Goal: Transaction & Acquisition: Download file/media

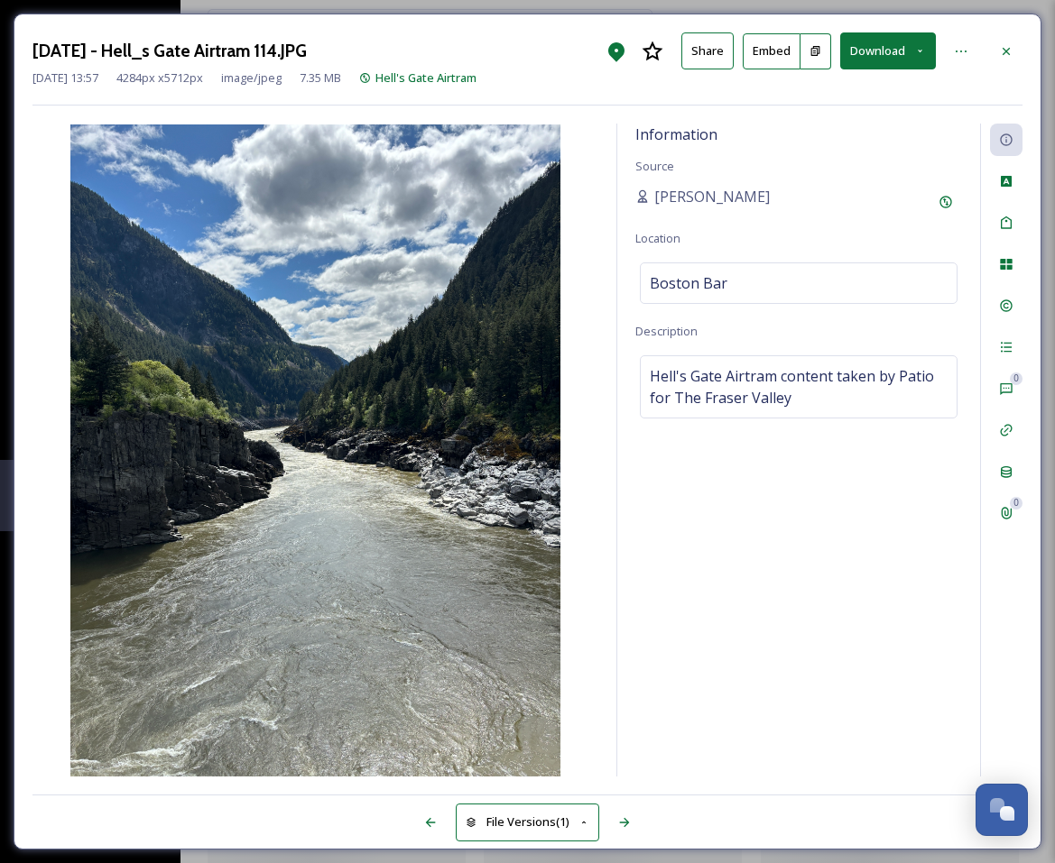
scroll to position [6114, 0]
click at [1009, 47] on icon at bounding box center [1006, 51] width 14 height 14
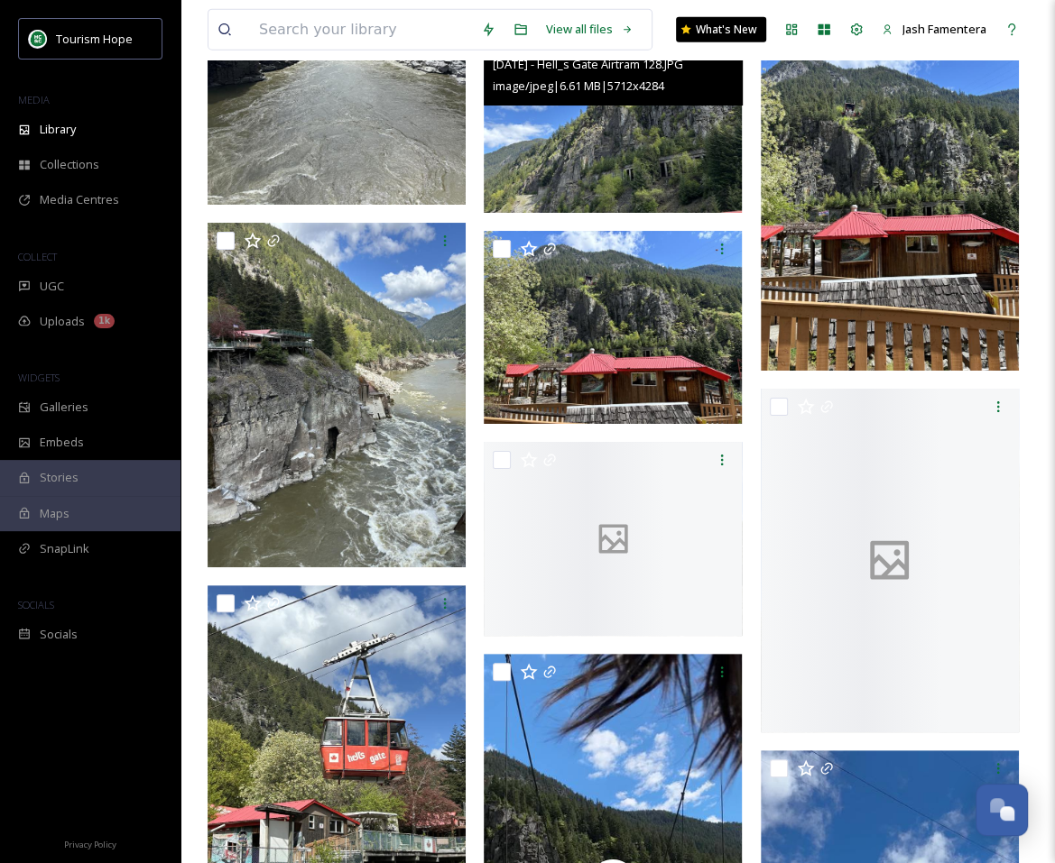
scroll to position [7140, 0]
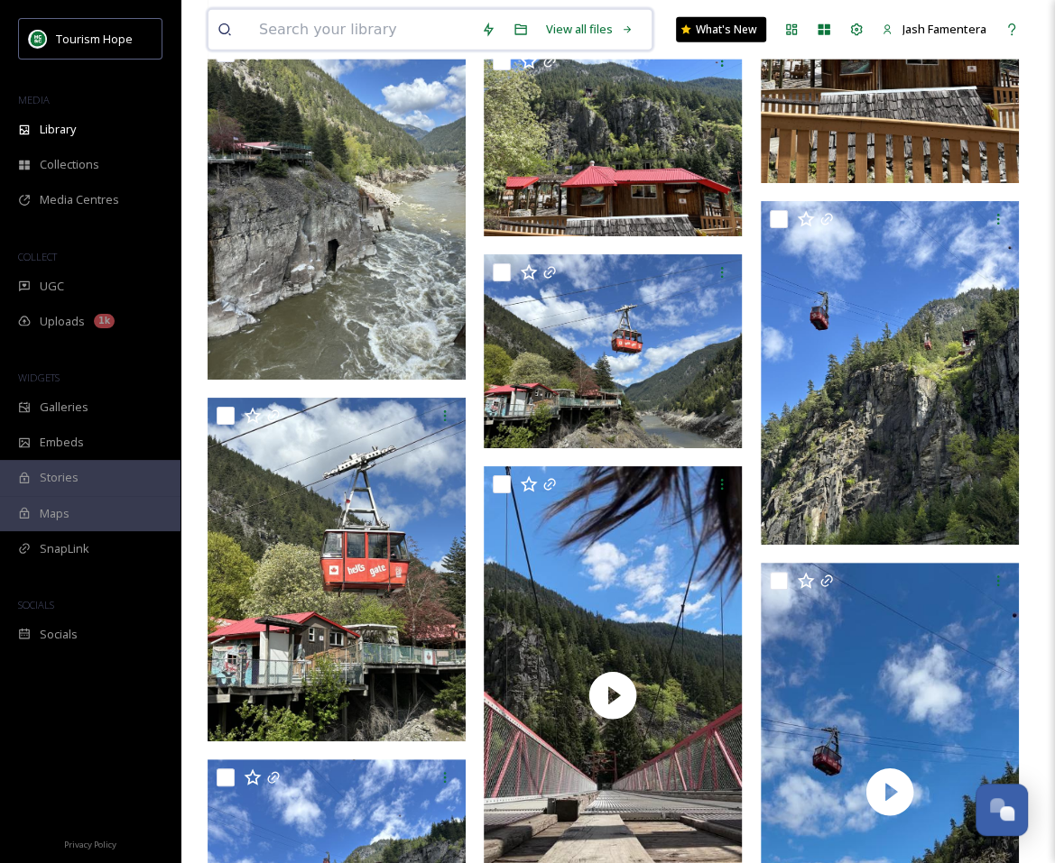
click at [327, 27] on input at bounding box center [361, 30] width 222 height 40
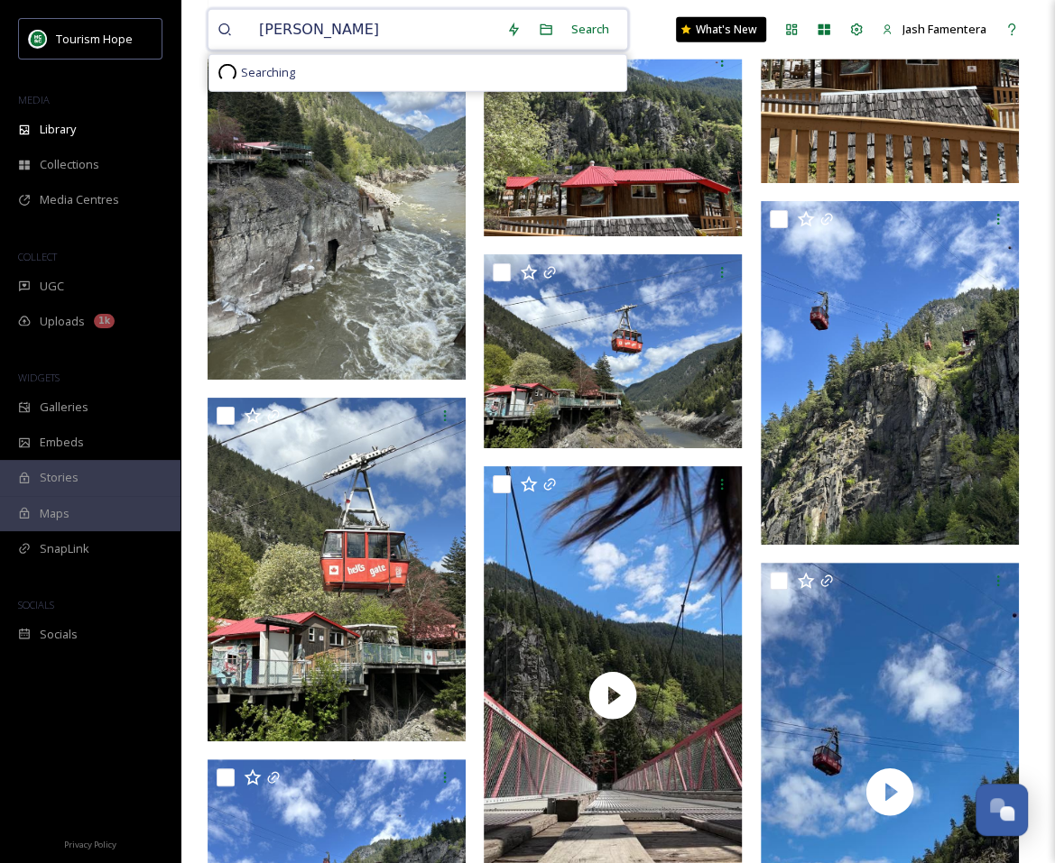
type input "fraser river"
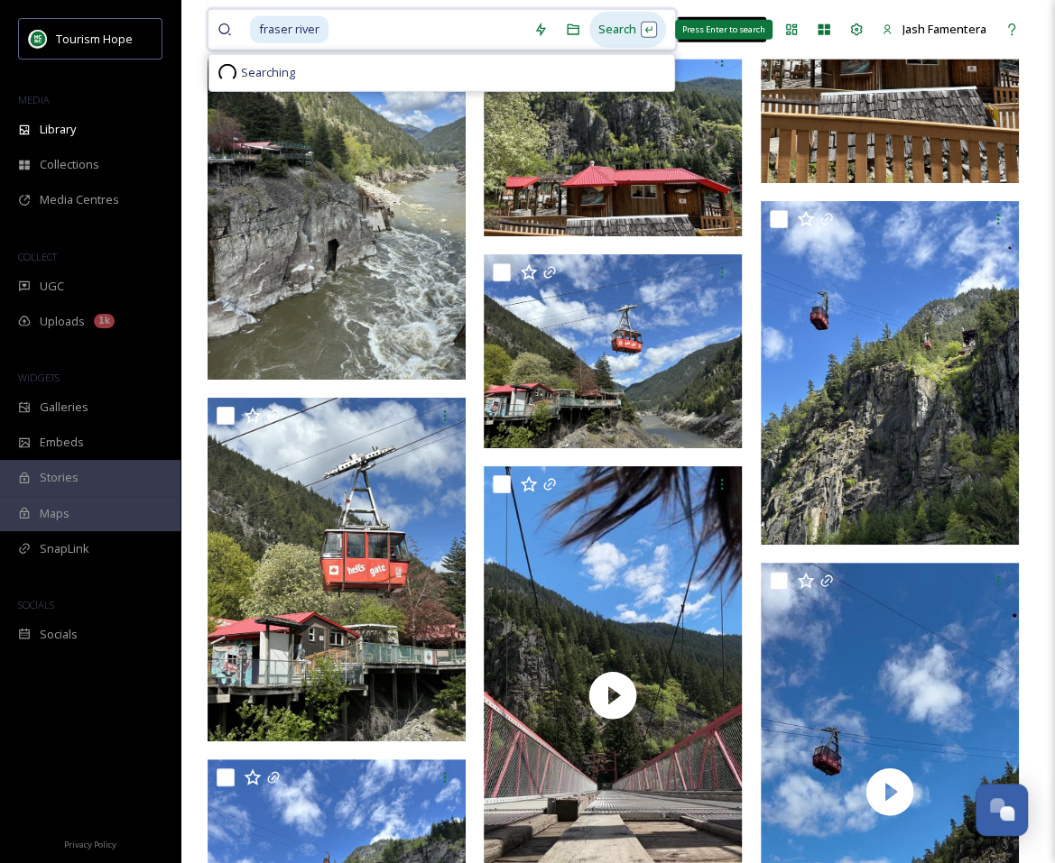
click at [601, 23] on div "Search Press Enter to search" at bounding box center [627, 29] width 77 height 35
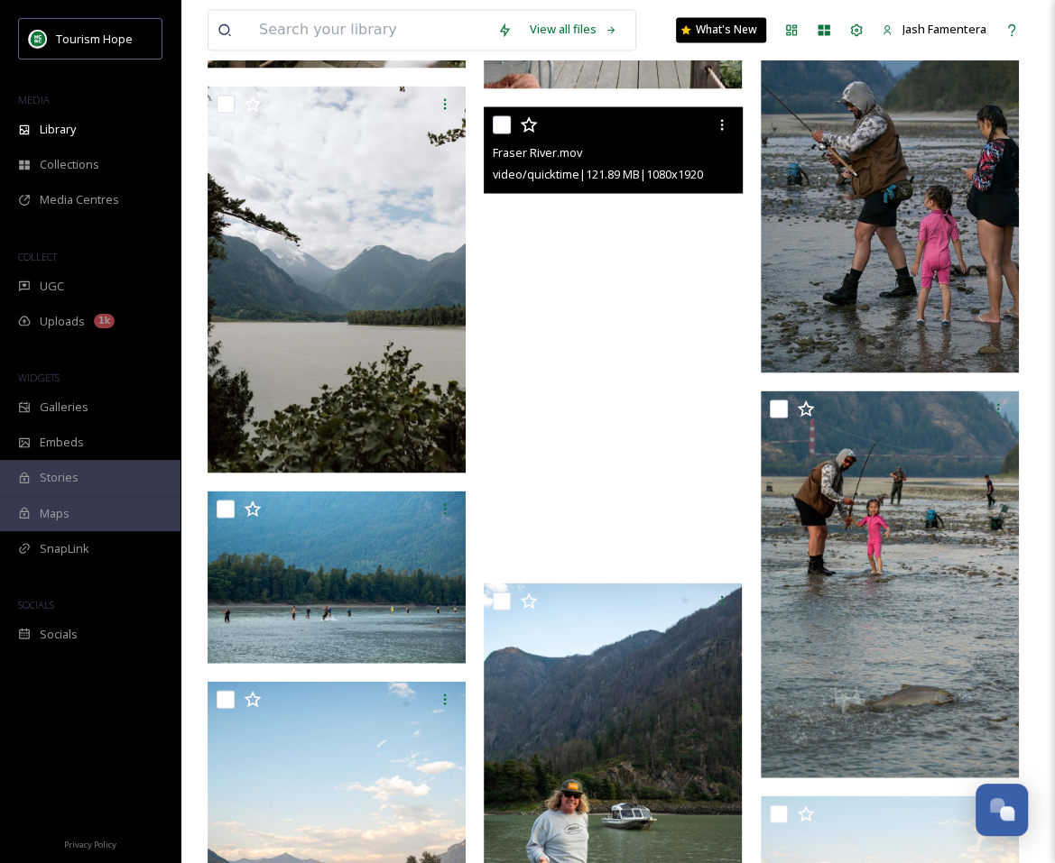
scroll to position [2070, 0]
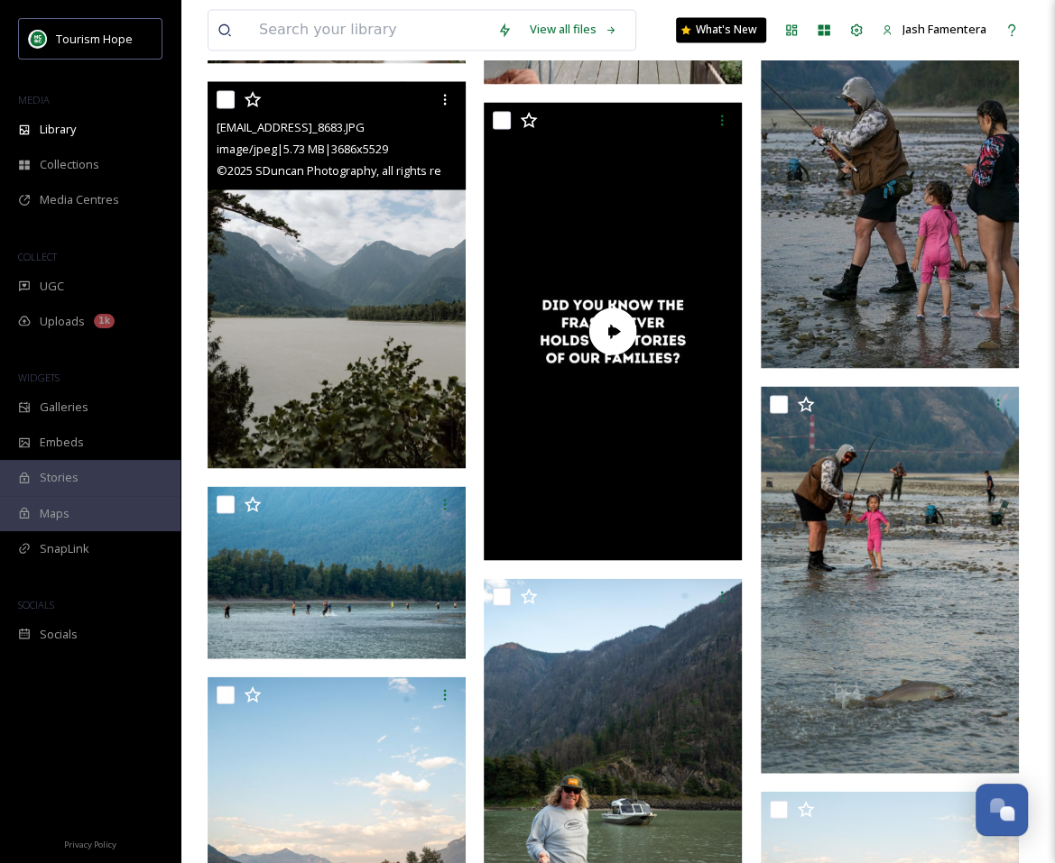
click at [389, 330] on img at bounding box center [336, 274] width 258 height 387
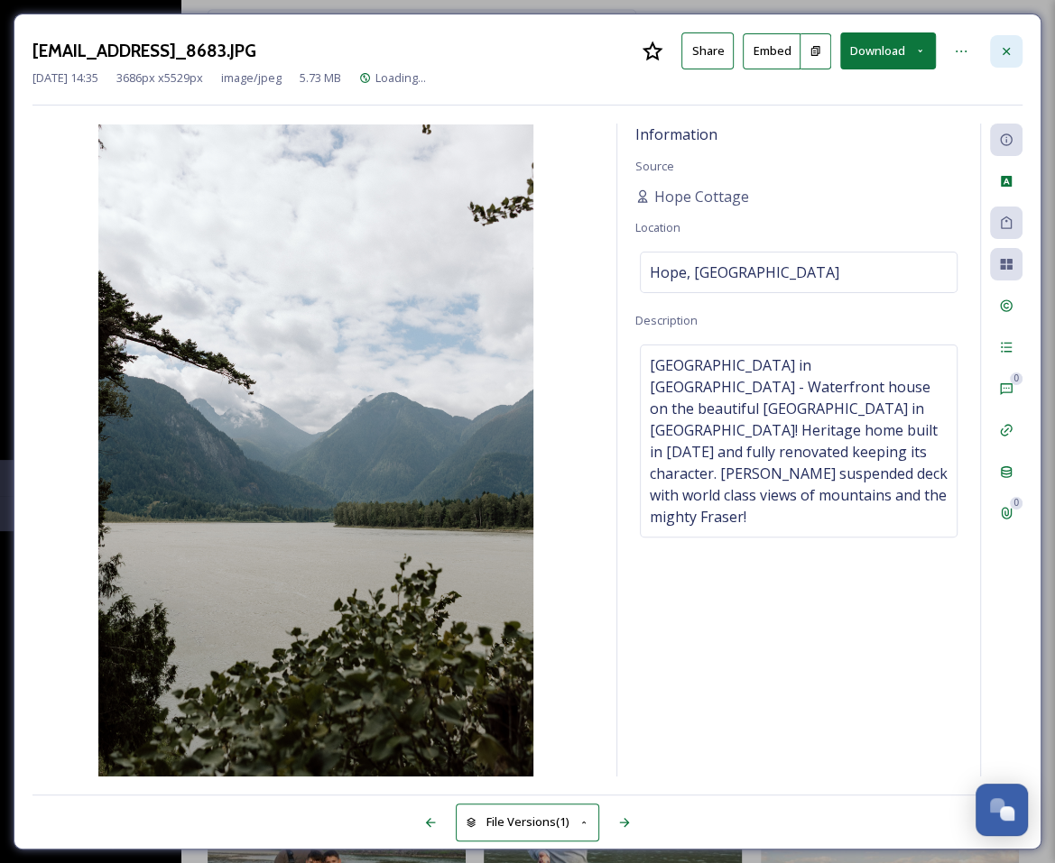
click at [1000, 44] on icon at bounding box center [1006, 51] width 14 height 14
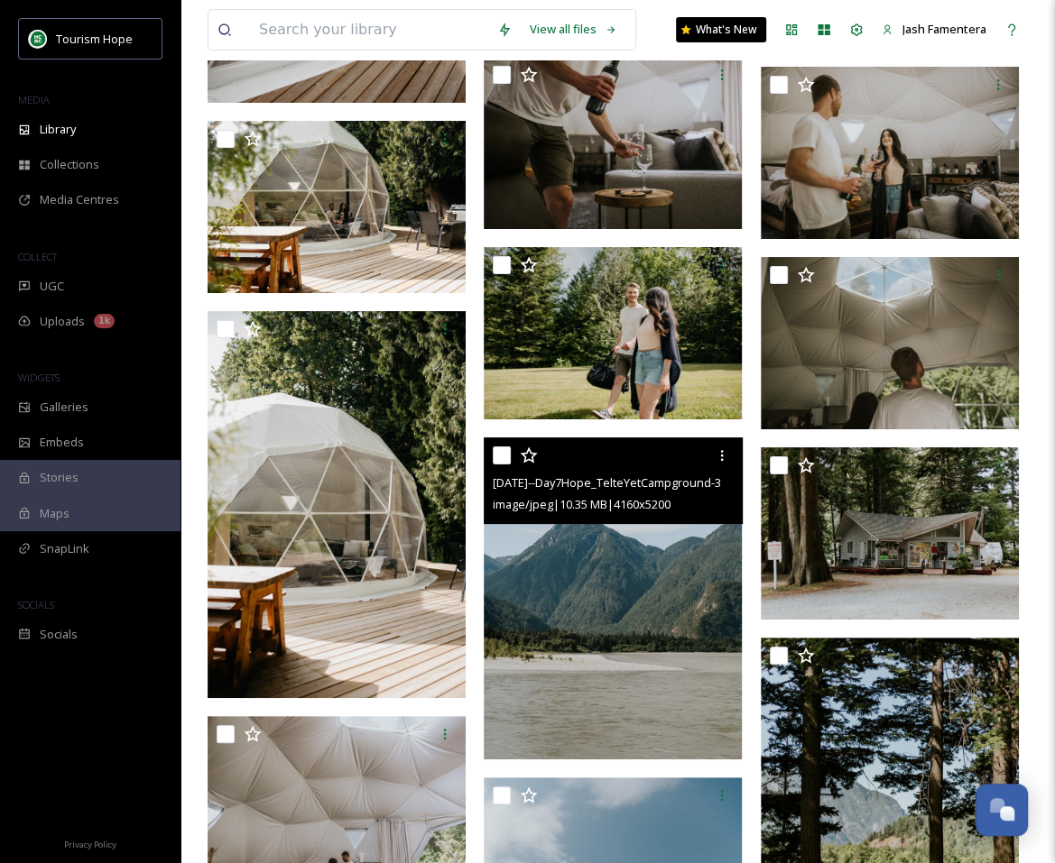
scroll to position [21502, 0]
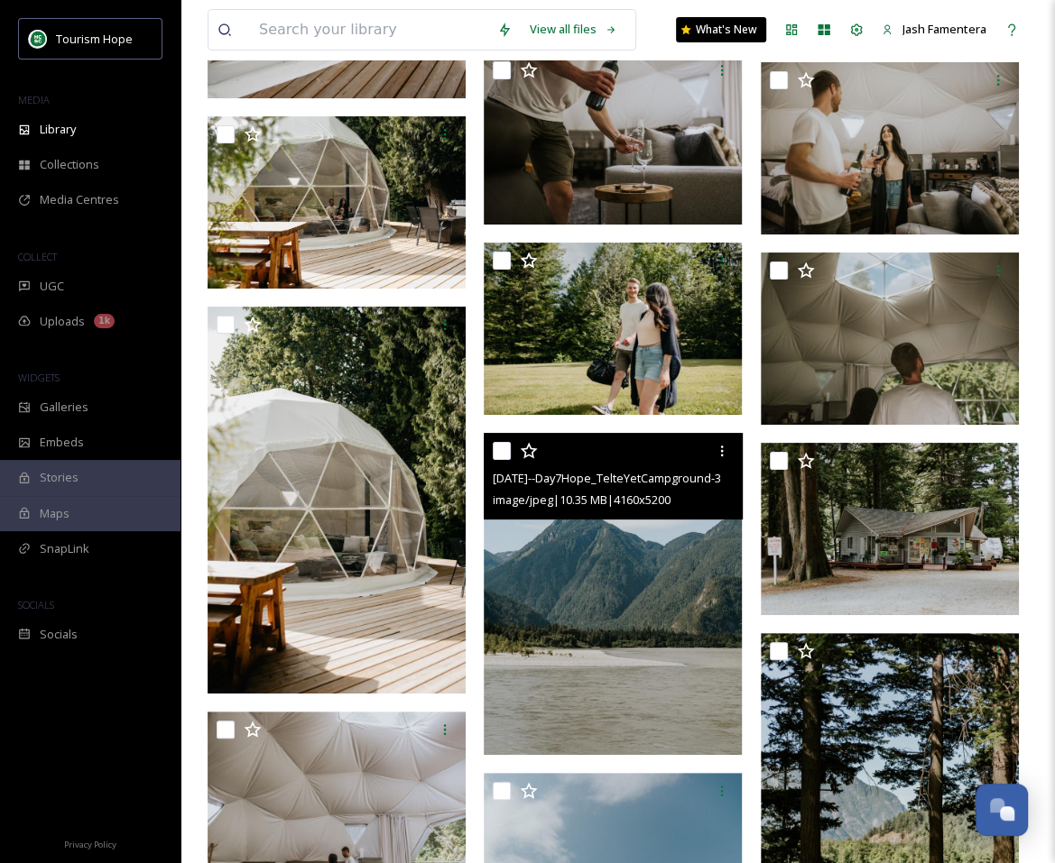
click at [565, 670] on img at bounding box center [613, 594] width 258 height 323
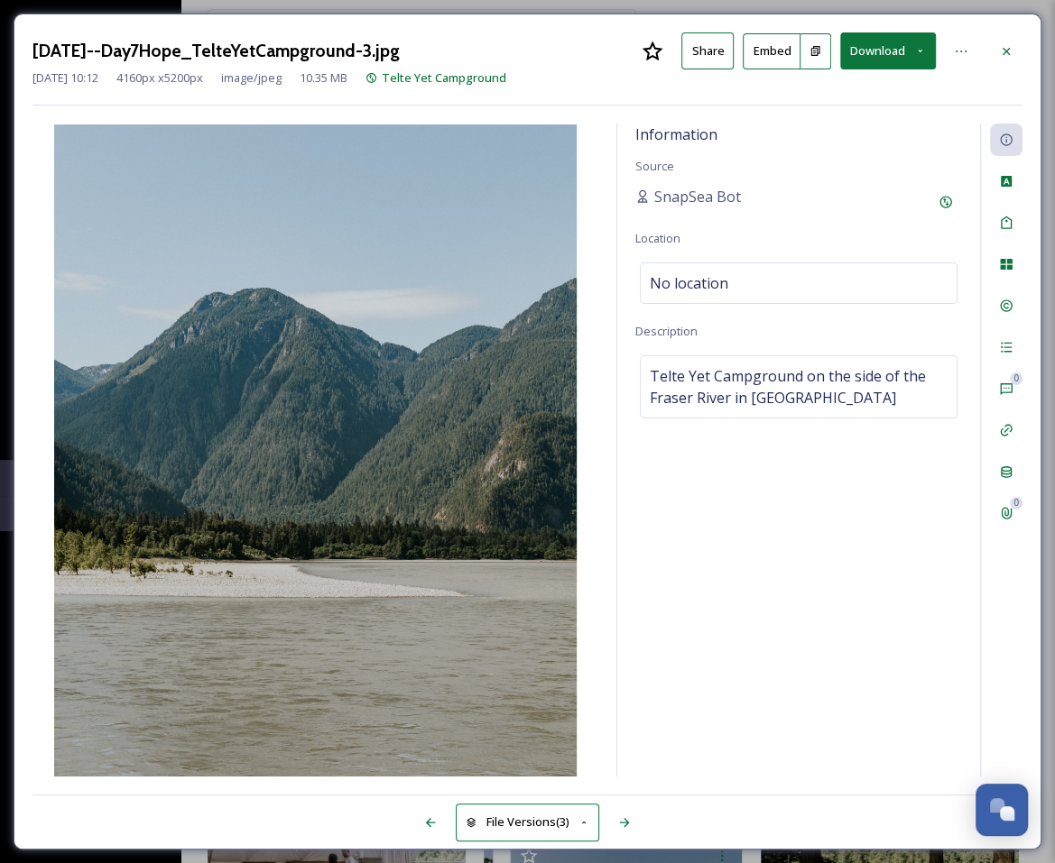
click at [861, 57] on button "Download" at bounding box center [888, 50] width 96 height 37
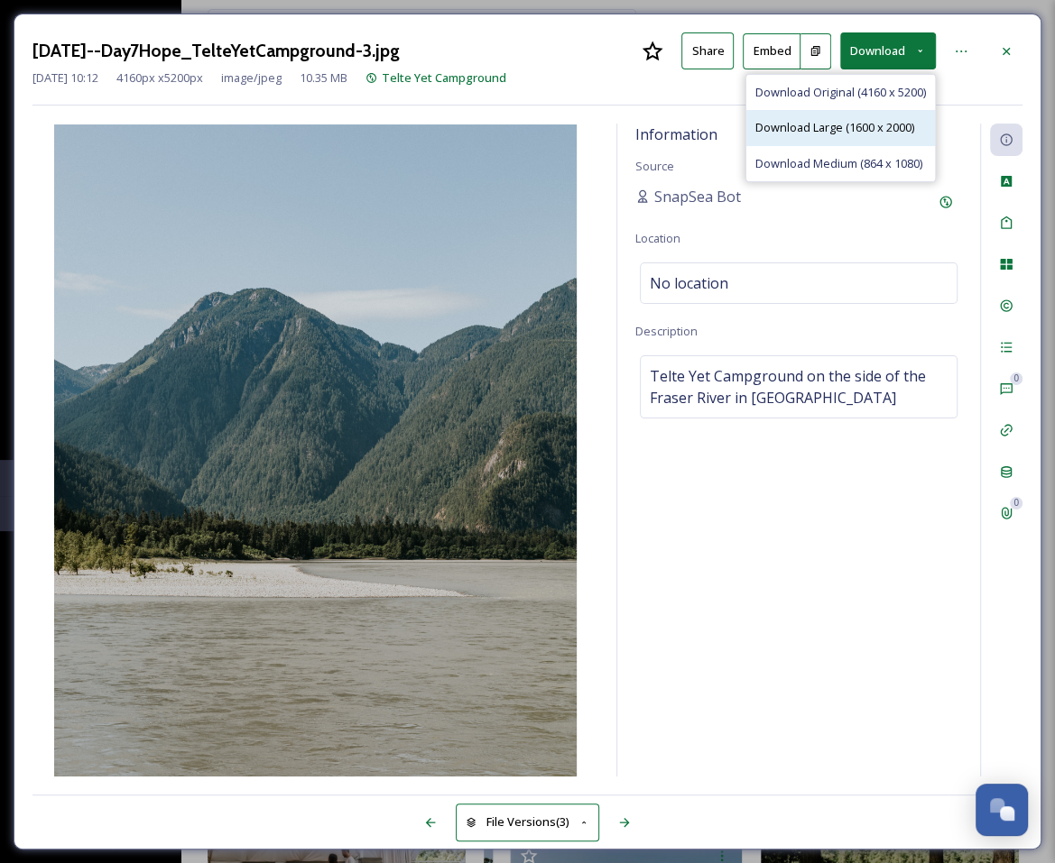
click at [835, 119] on span "Download Large (1600 x 2000)" at bounding box center [834, 127] width 159 height 17
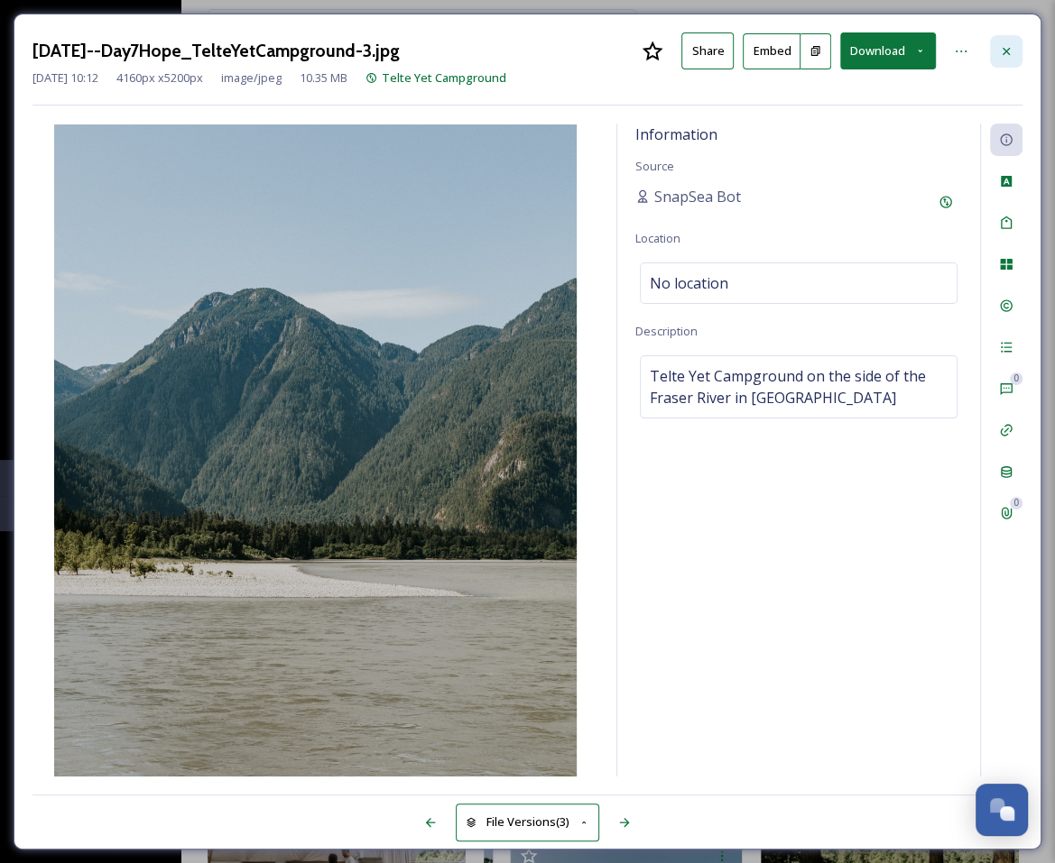
click at [999, 45] on icon at bounding box center [1006, 51] width 14 height 14
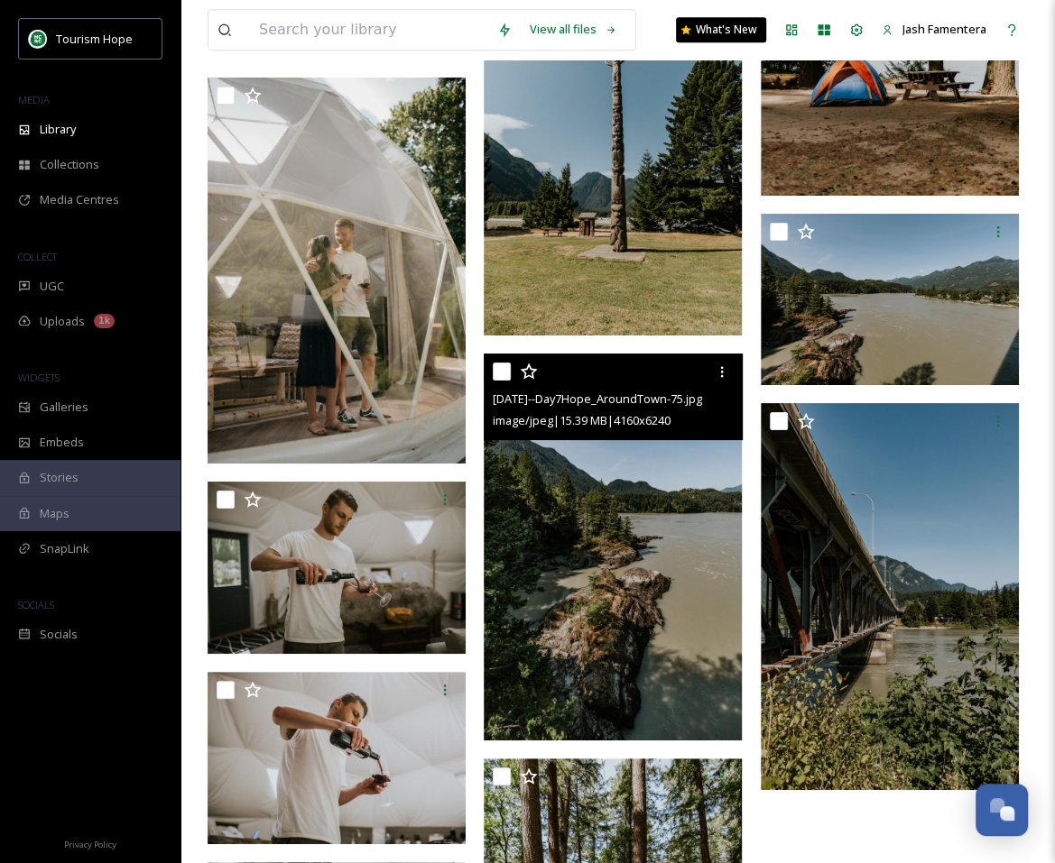
scroll to position [22331, 0]
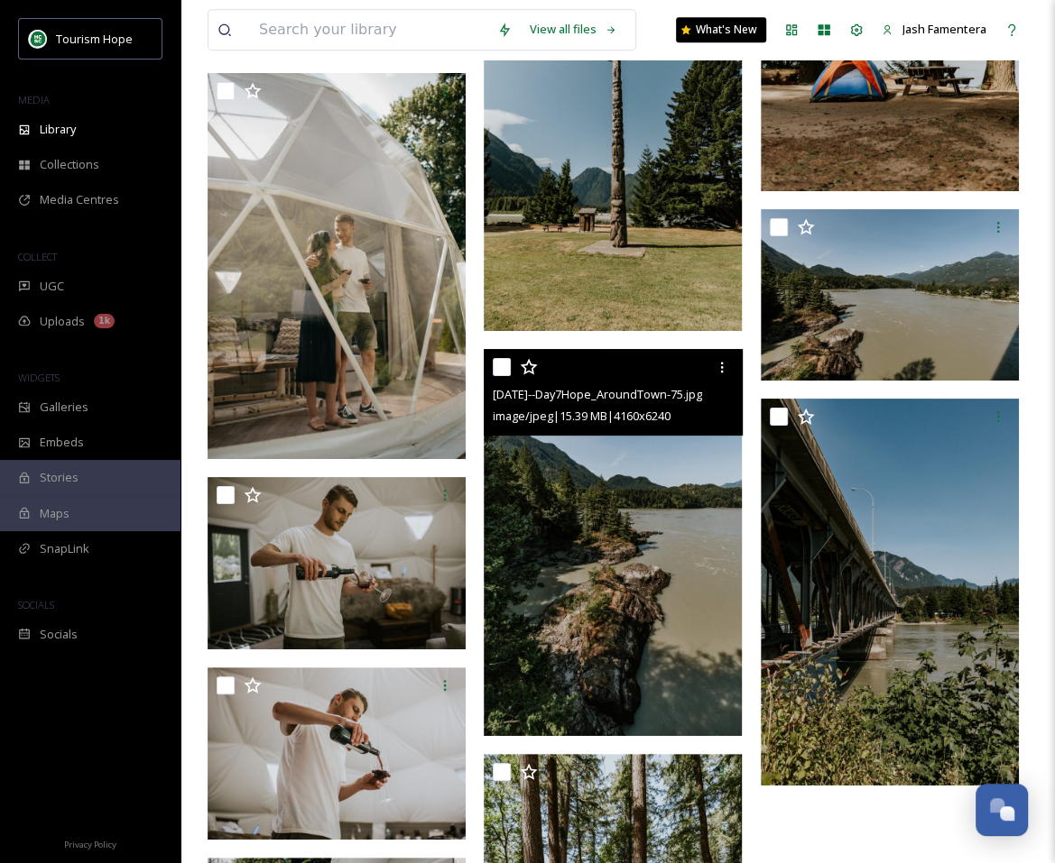
click at [631, 544] on img at bounding box center [613, 542] width 258 height 387
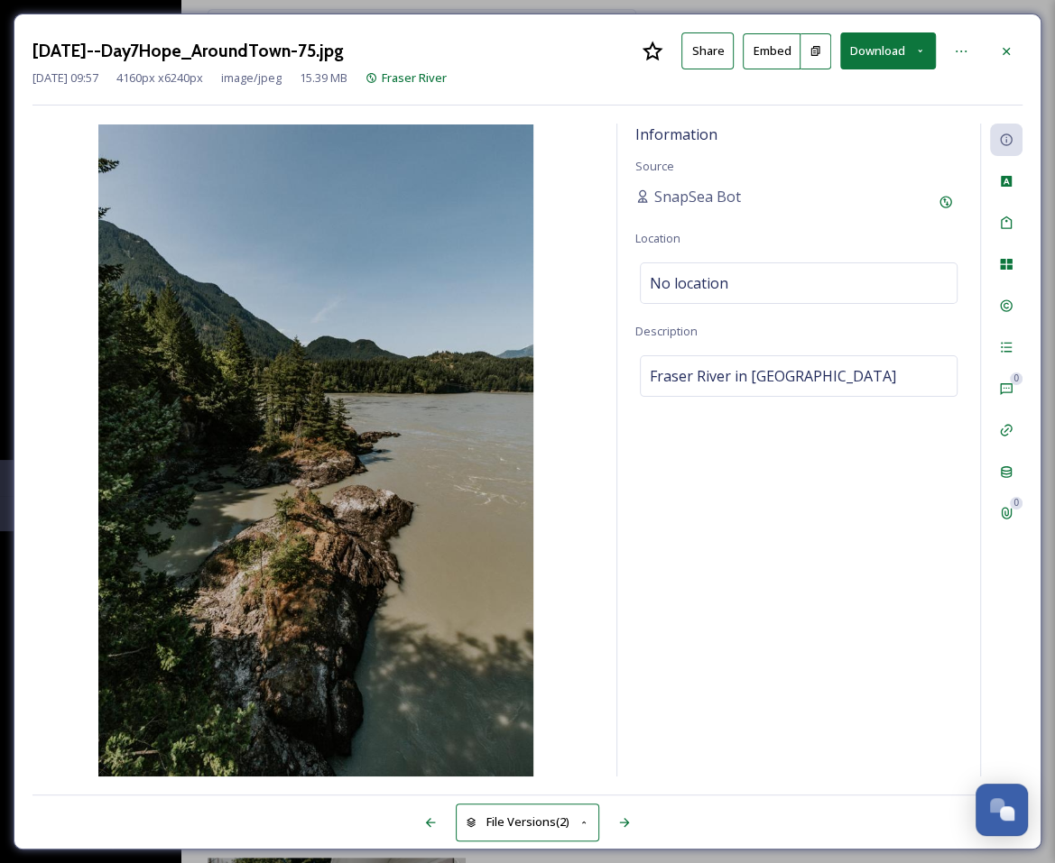
click at [884, 62] on button "Download" at bounding box center [888, 50] width 96 height 37
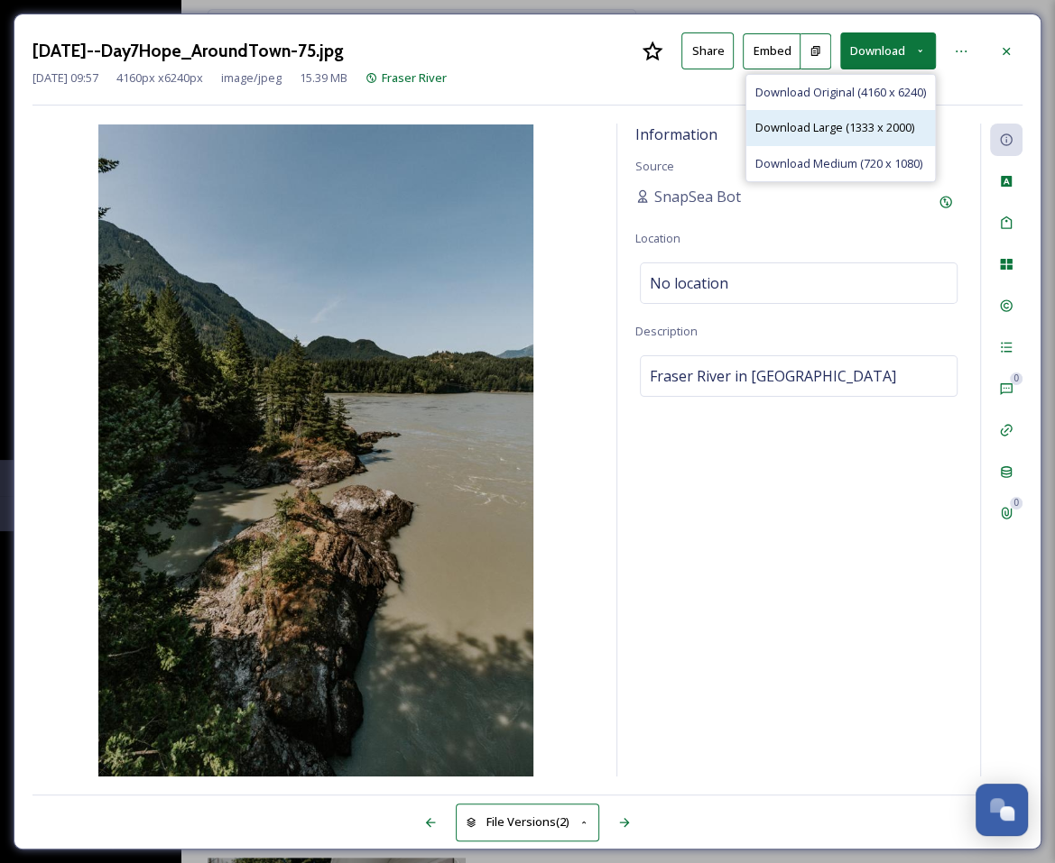
click at [859, 120] on span "Download Large (1333 x 2000)" at bounding box center [834, 127] width 159 height 17
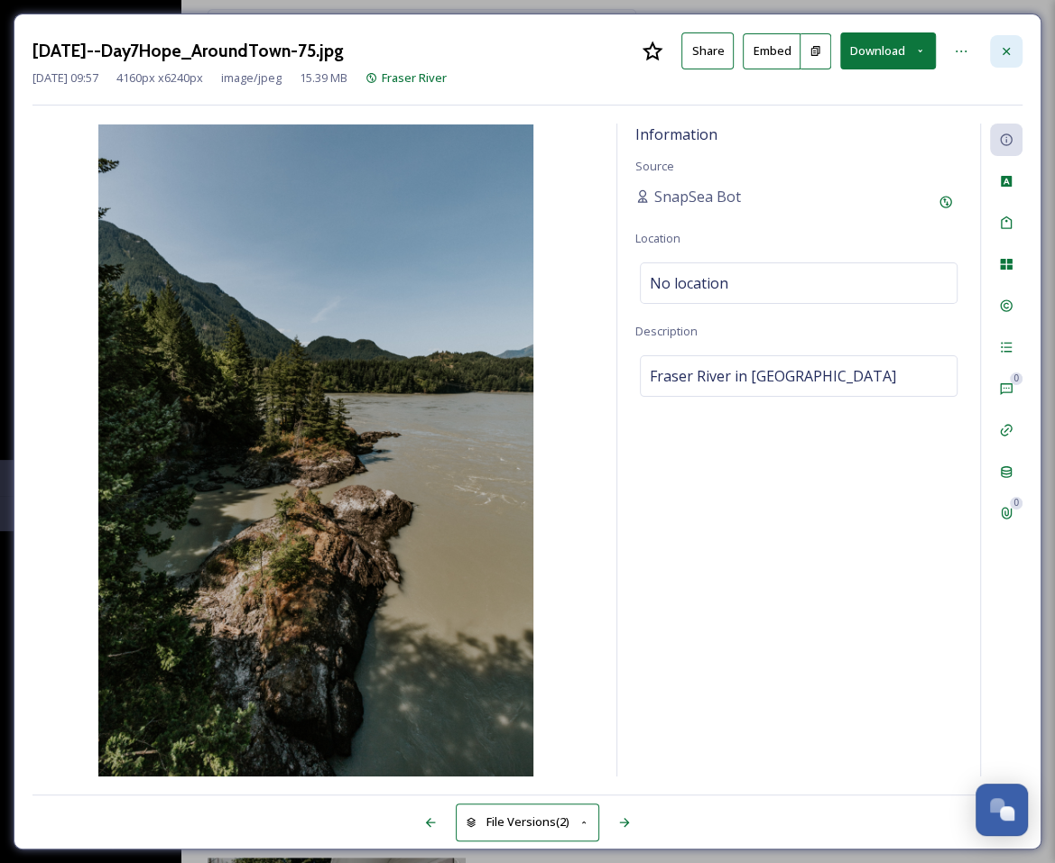
click at [1013, 38] on div at bounding box center [1006, 51] width 32 height 32
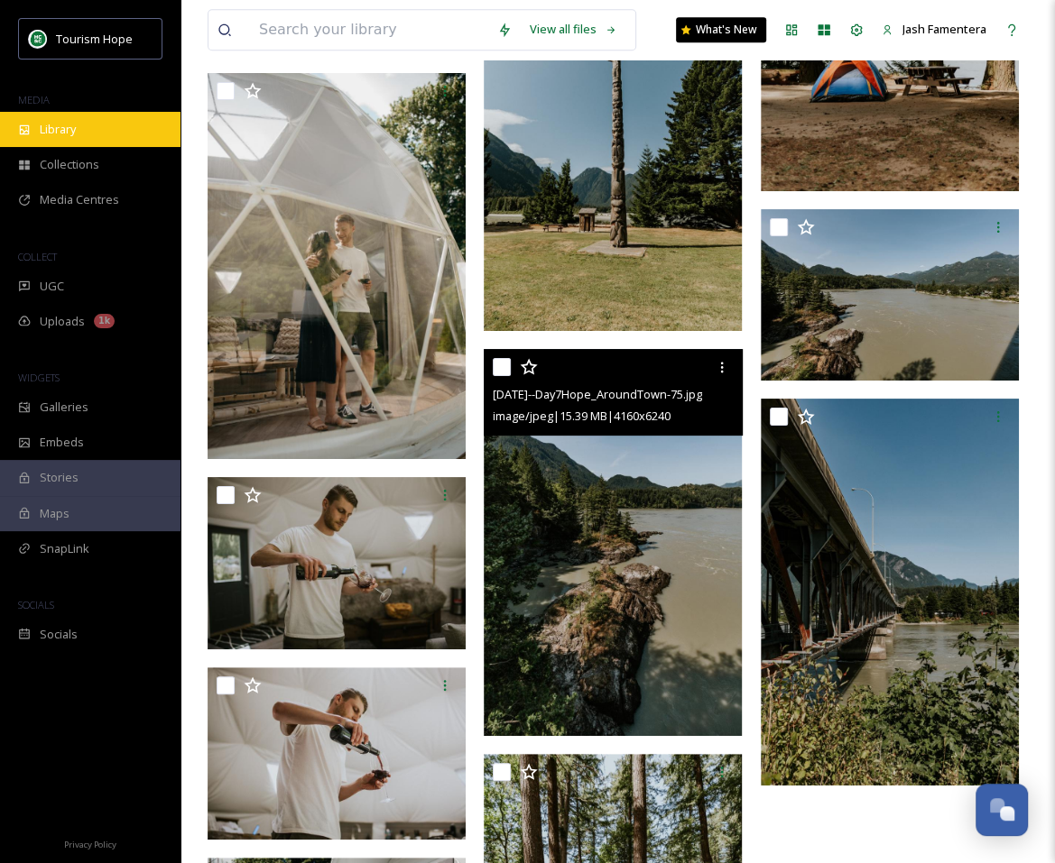
click at [74, 118] on div "Library" at bounding box center [90, 129] width 180 height 35
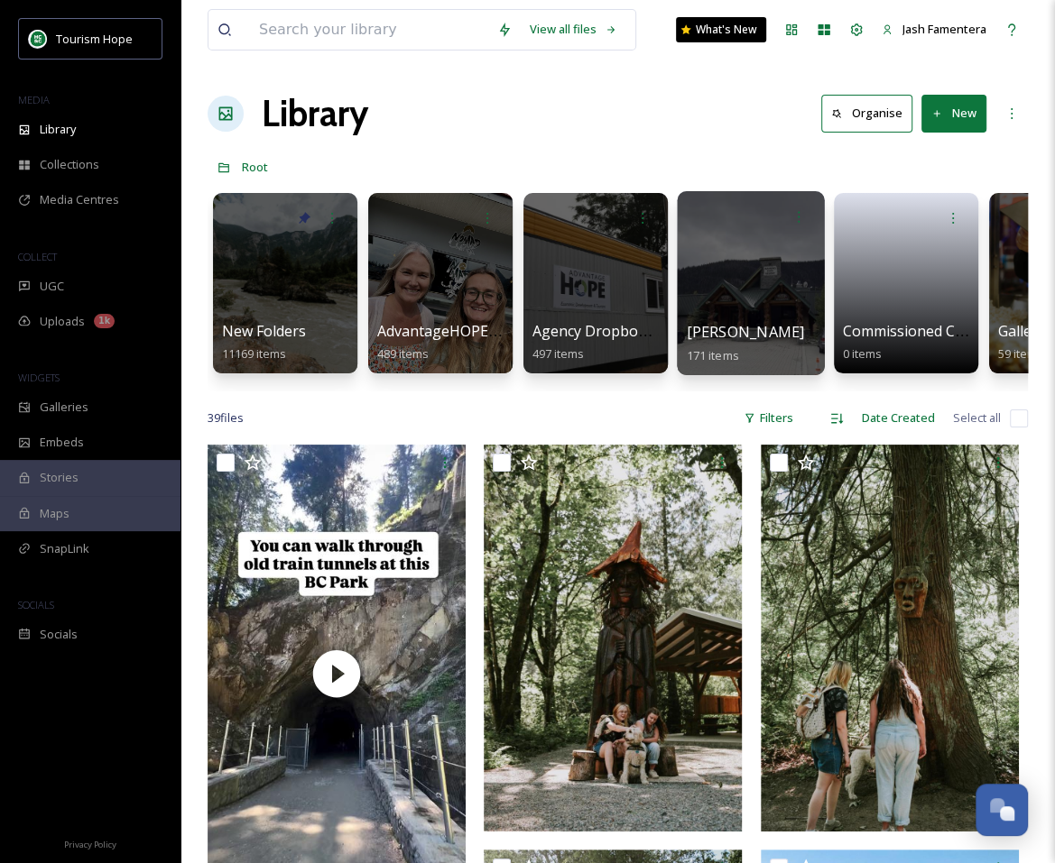
click at [791, 278] on div at bounding box center [750, 283] width 147 height 184
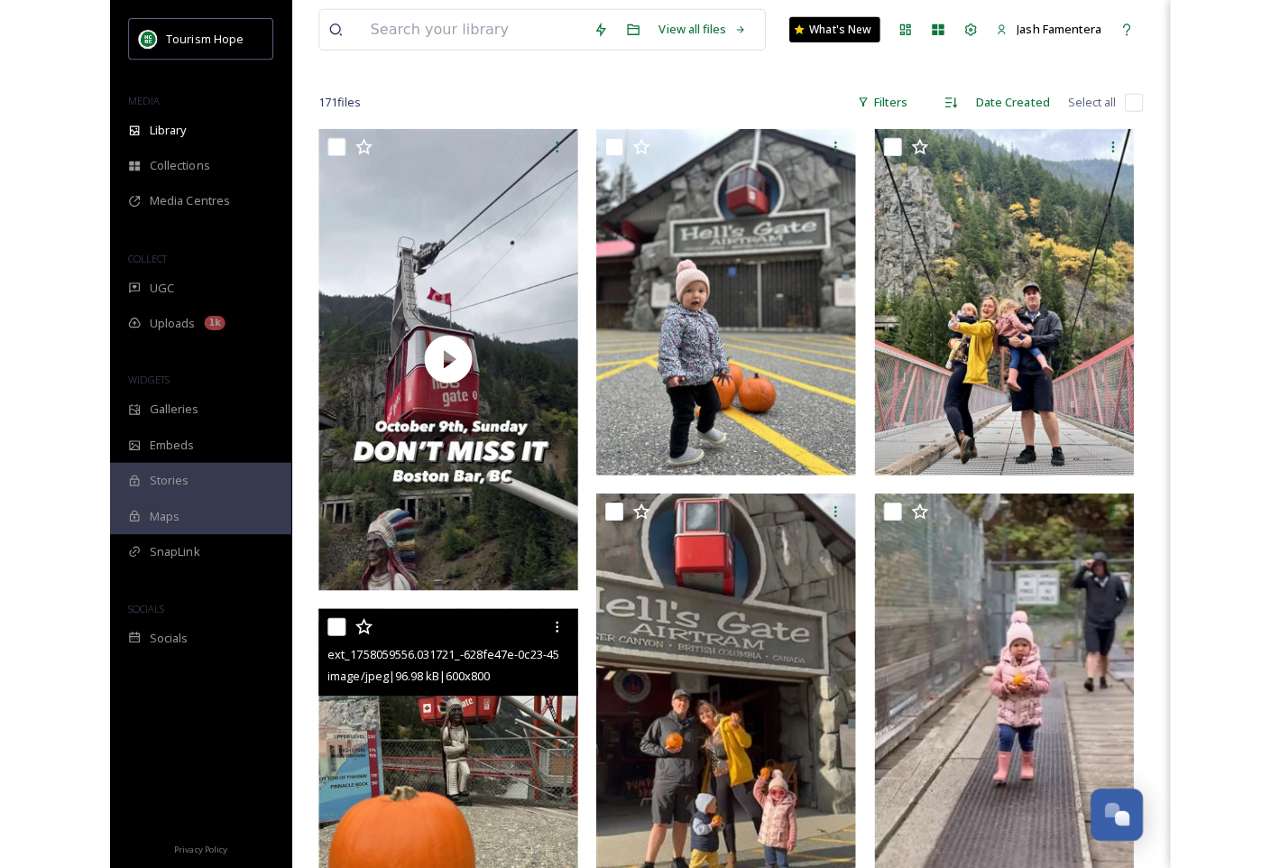
scroll to position [100, 0]
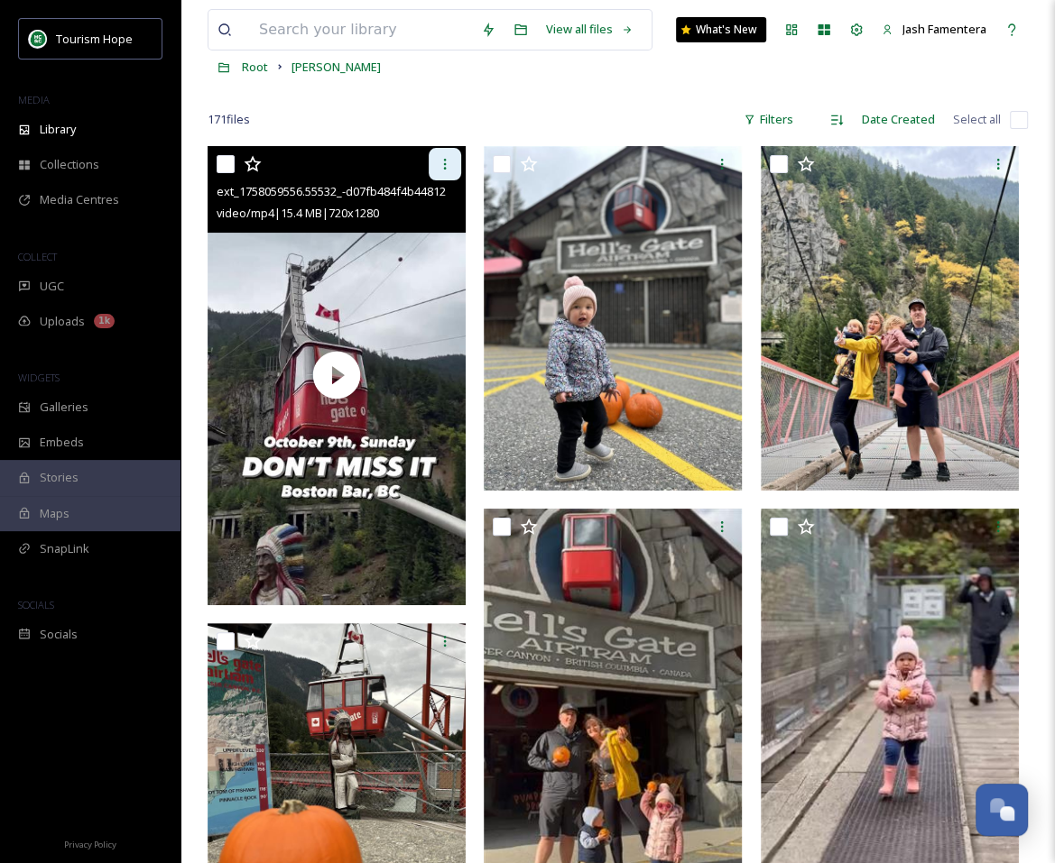
click at [429, 167] on div at bounding box center [445, 164] width 32 height 32
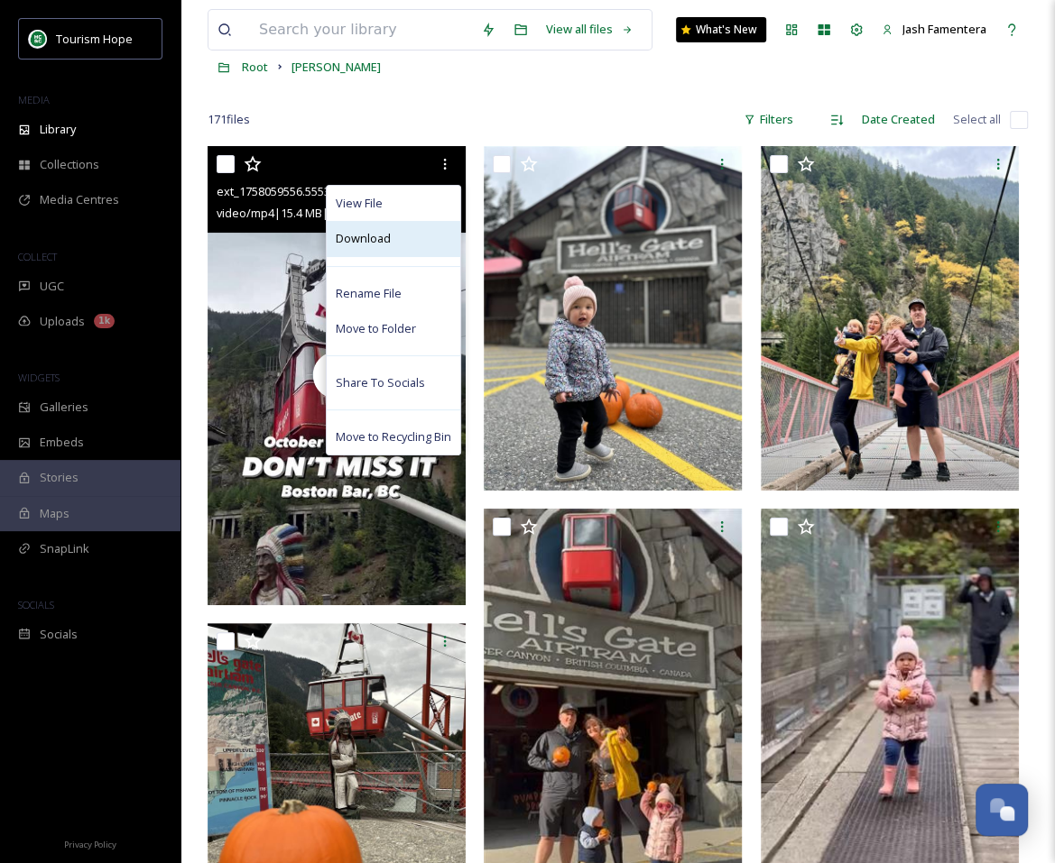
click at [391, 231] on div "Download" at bounding box center [394, 238] width 134 height 35
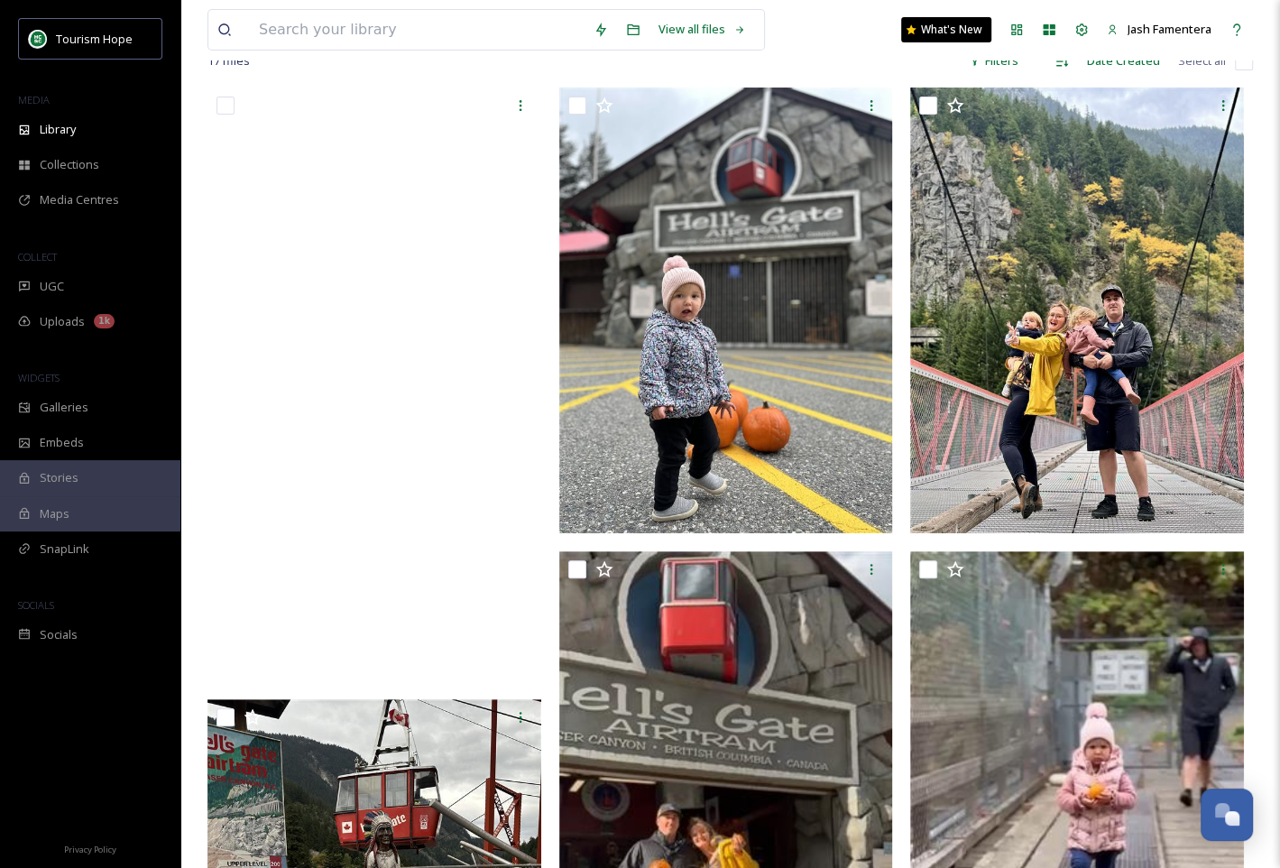
scroll to position [113, 0]
